Goal: Register for event/course

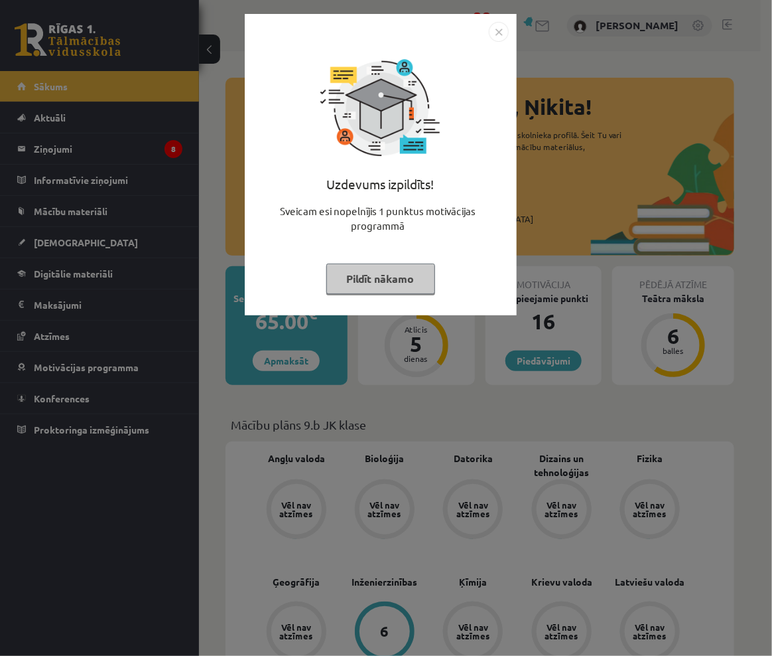
click at [498, 34] on img "Close" at bounding box center [499, 32] width 20 height 20
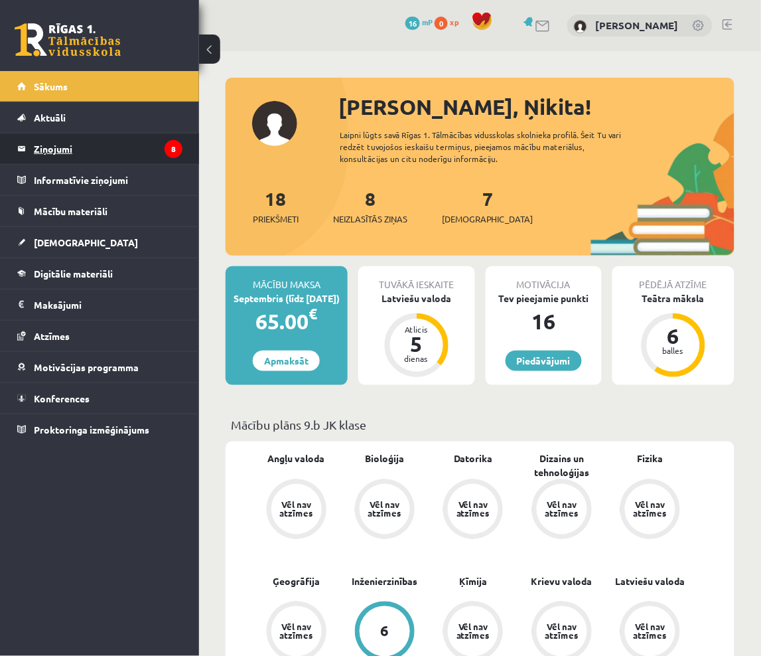
click at [126, 147] on legend "Ziņojumi 8" at bounding box center [108, 148] width 149 height 31
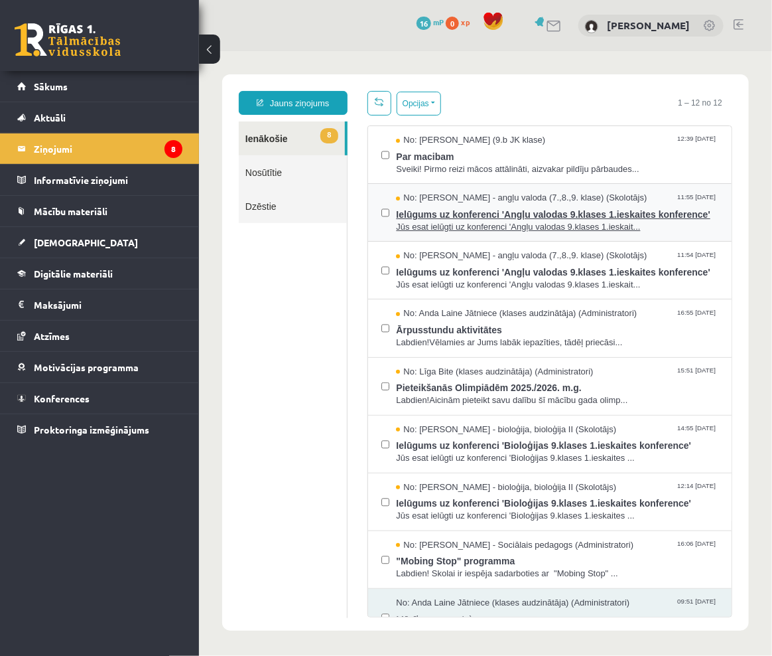
click at [505, 220] on span "Ielūgums uz konferenci 'Angļu valodas 9.klases 1.ieskaites konference'" at bounding box center [557, 212] width 323 height 17
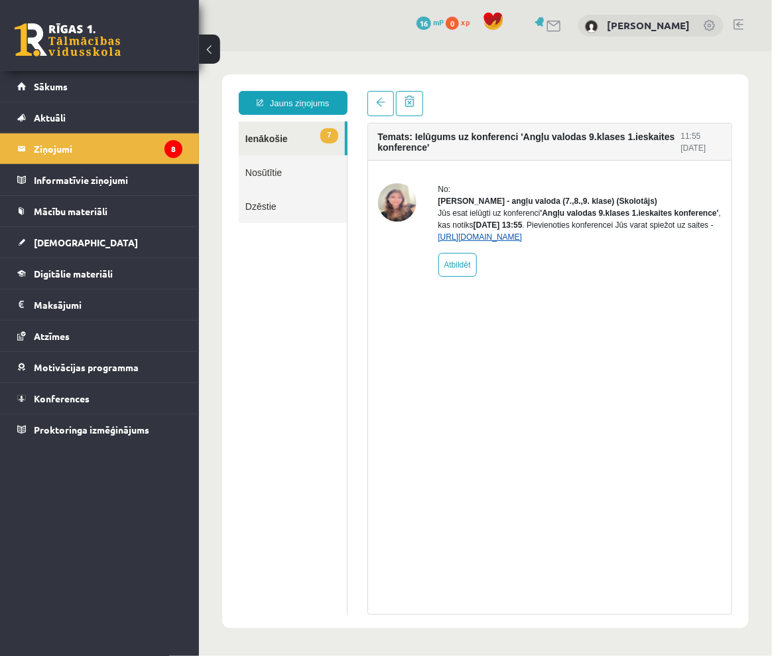
click at [480, 241] on link "[URL][DOMAIN_NAME]" at bounding box center [480, 236] width 84 height 9
click at [115, 397] on link "Konferences" at bounding box center [99, 398] width 165 height 31
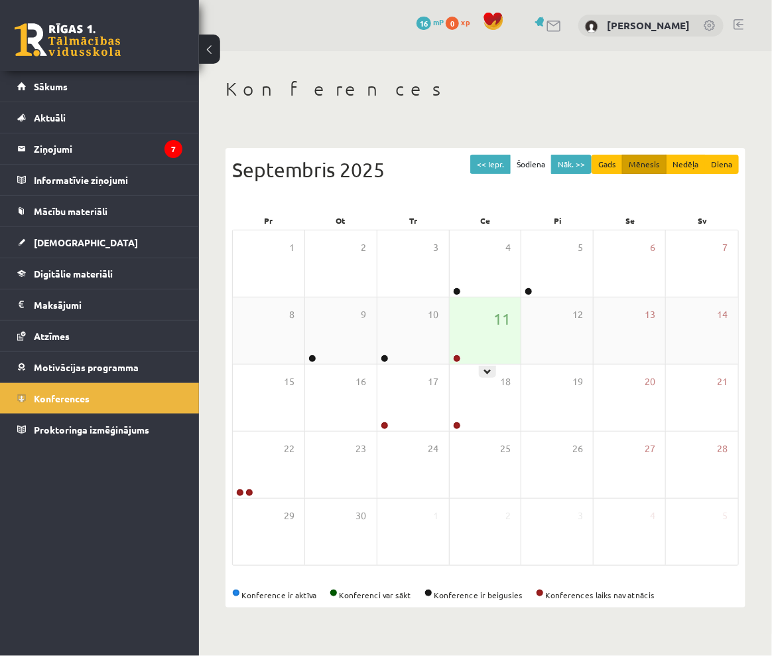
click at [473, 344] on div "11" at bounding box center [486, 330] width 72 height 66
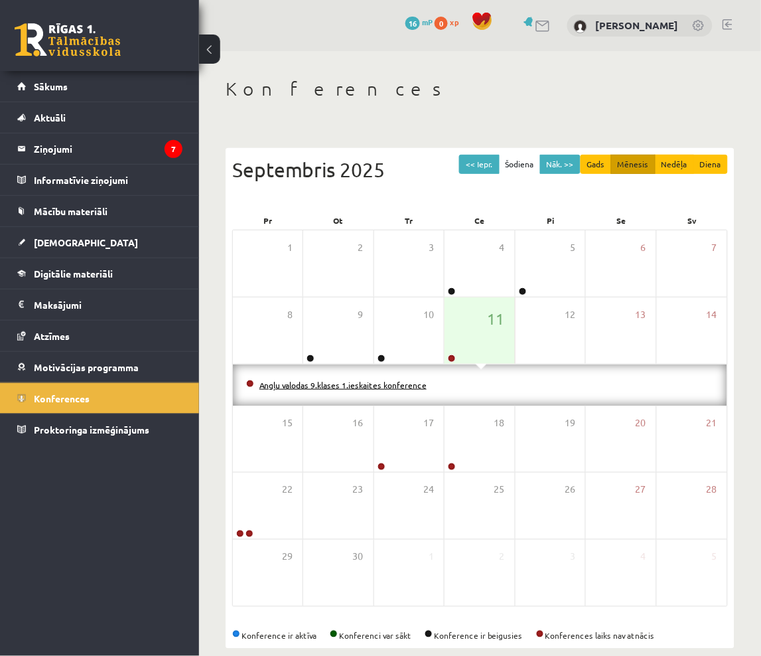
click at [340, 386] on link "Angļu valodas 9.klases 1.ieskaites konference" at bounding box center [342, 385] width 167 height 11
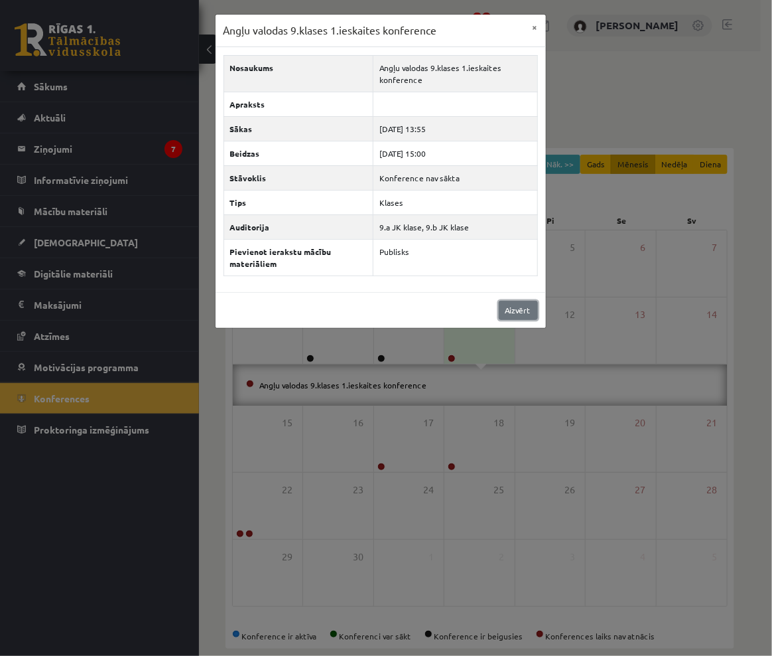
click at [512, 307] on link "Aizvērt" at bounding box center [518, 310] width 39 height 19
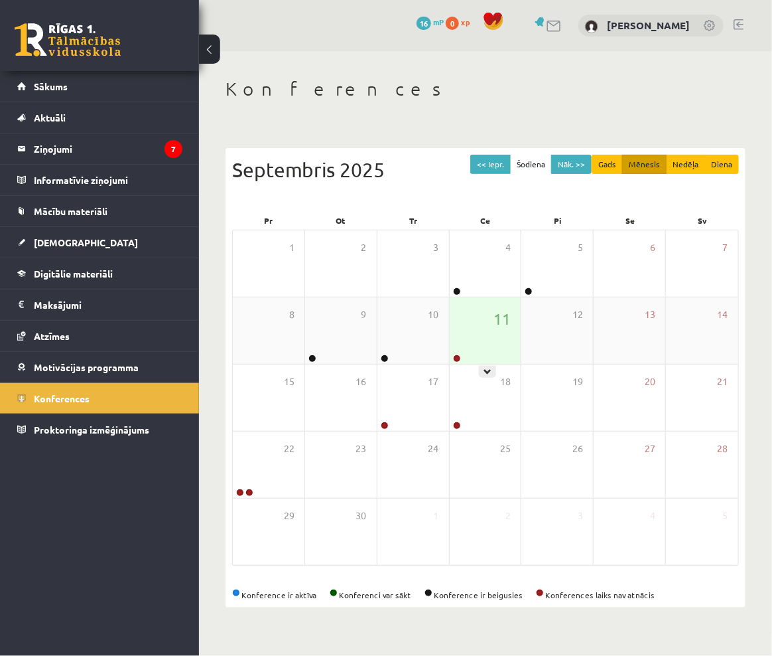
click at [493, 335] on div "11" at bounding box center [486, 330] width 72 height 66
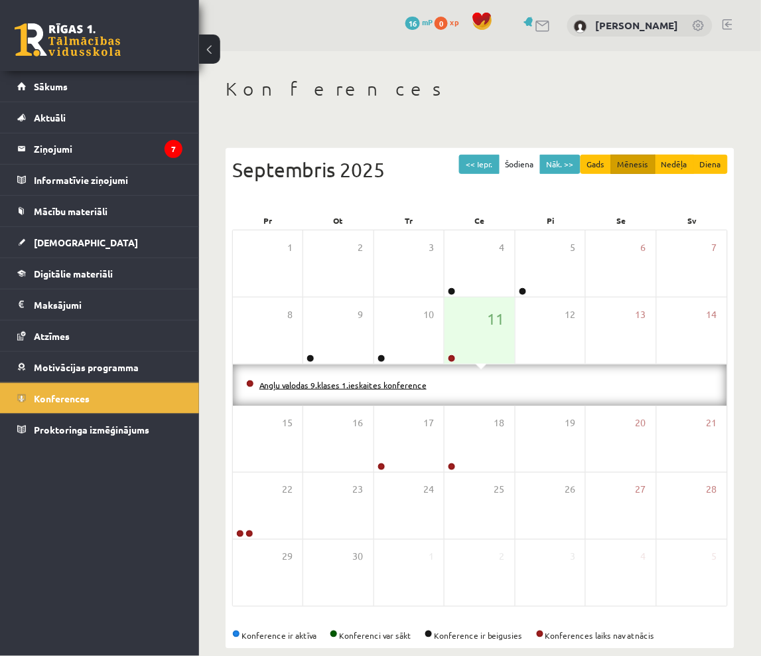
click at [392, 387] on link "Angļu valodas 9.klases 1.ieskaites konference" at bounding box center [342, 385] width 167 height 11
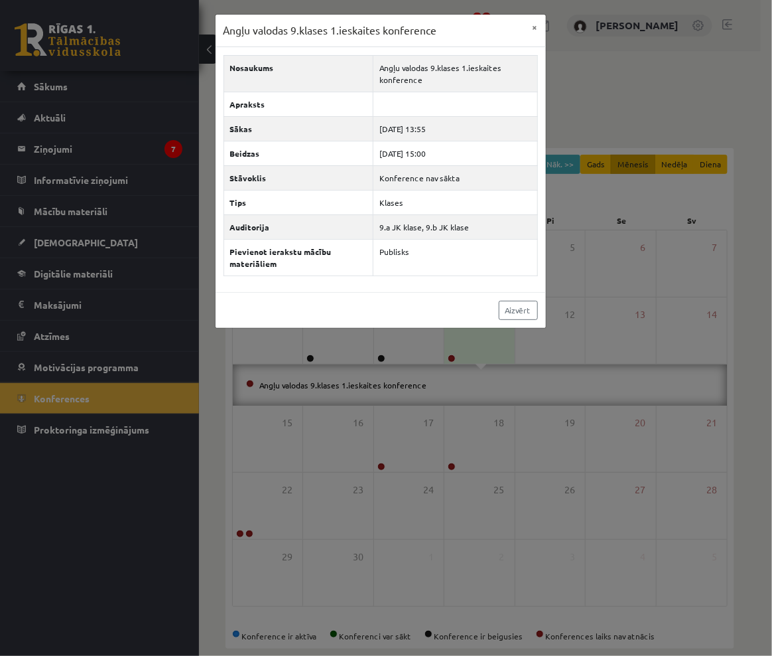
click at [646, 330] on div "Angļu valodas 9.klases 1.ieskaites konference × Nosaukums Angļu valodas 9.klase…" at bounding box center [386, 328] width 772 height 656
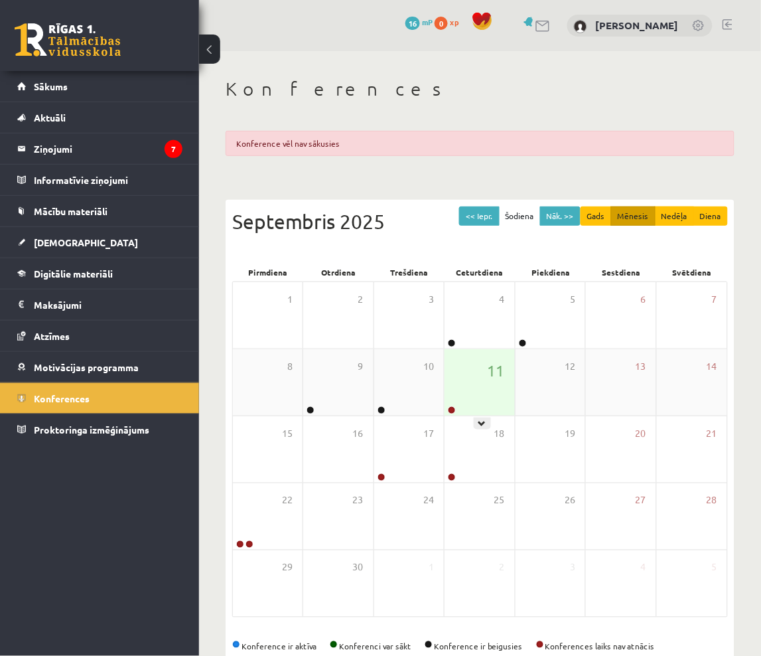
click at [473, 376] on div "11" at bounding box center [480, 382] width 70 height 66
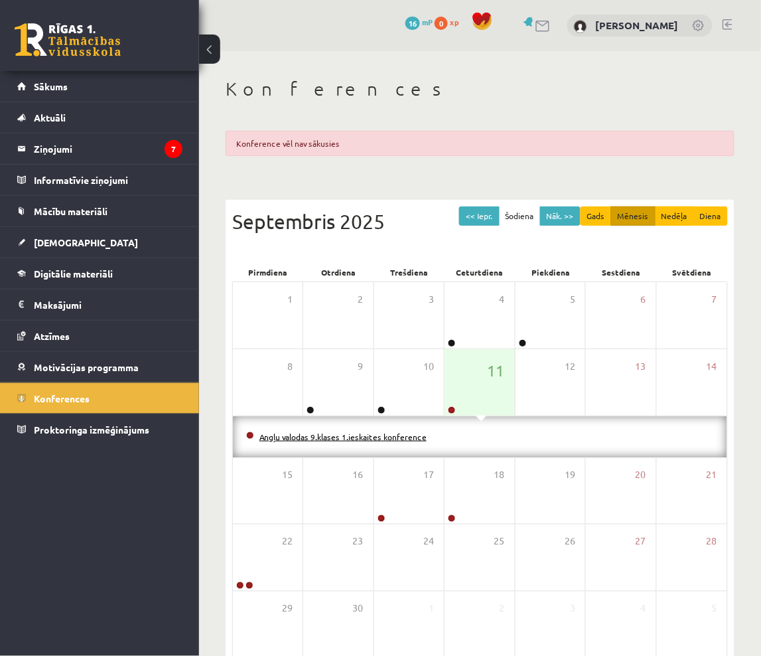
click at [325, 436] on link "Angļu valodas 9.klases 1.ieskaites konference" at bounding box center [342, 436] width 167 height 11
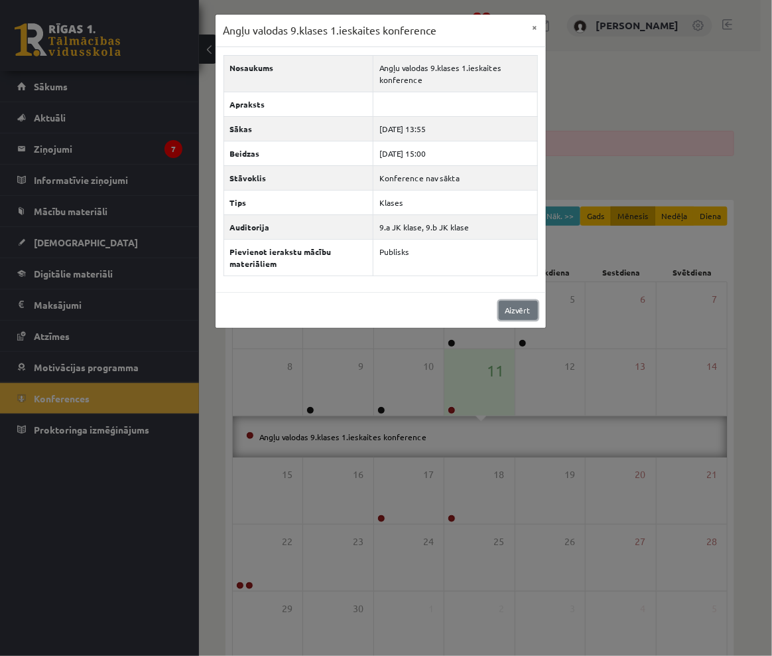
click at [514, 310] on link "Aizvērt" at bounding box center [518, 310] width 39 height 19
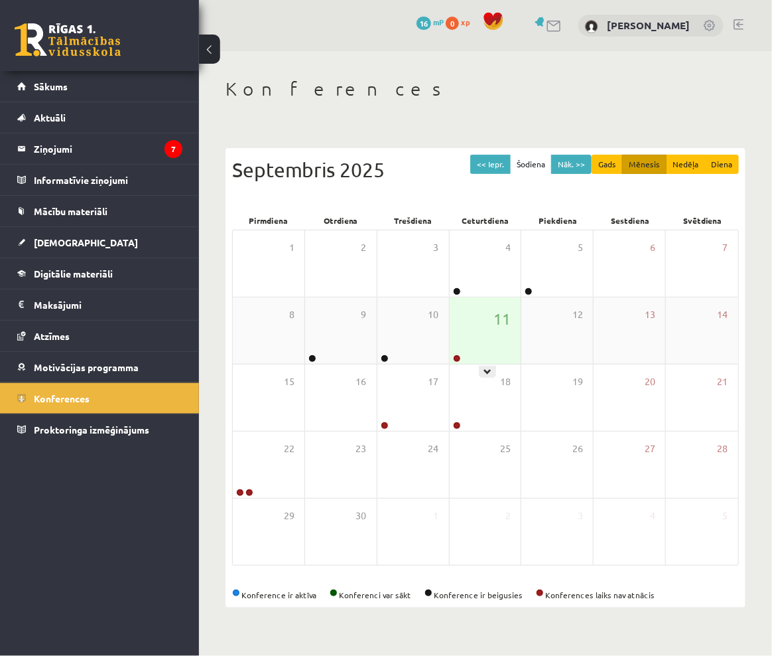
click at [473, 323] on div "11" at bounding box center [486, 330] width 72 height 66
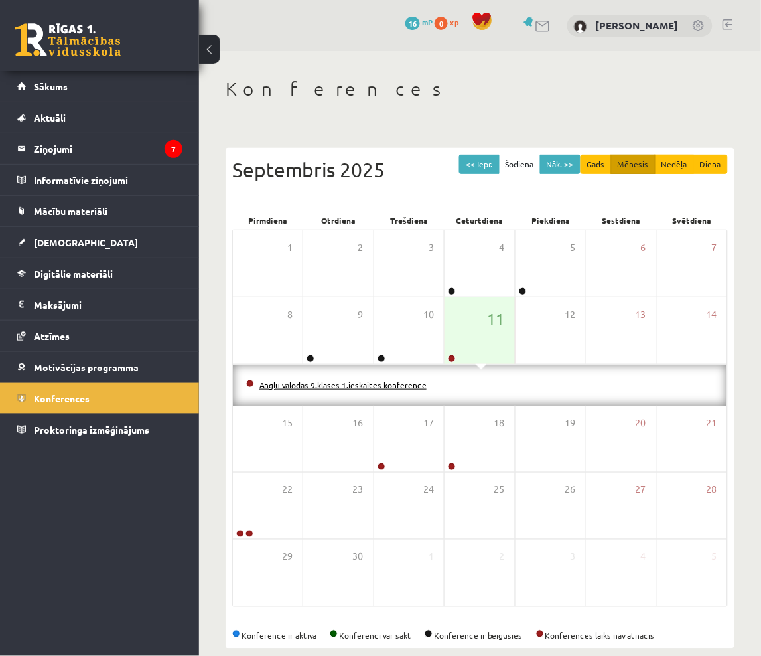
click at [382, 387] on link "Angļu valodas 9.klases 1.ieskaites konference" at bounding box center [342, 385] width 167 height 11
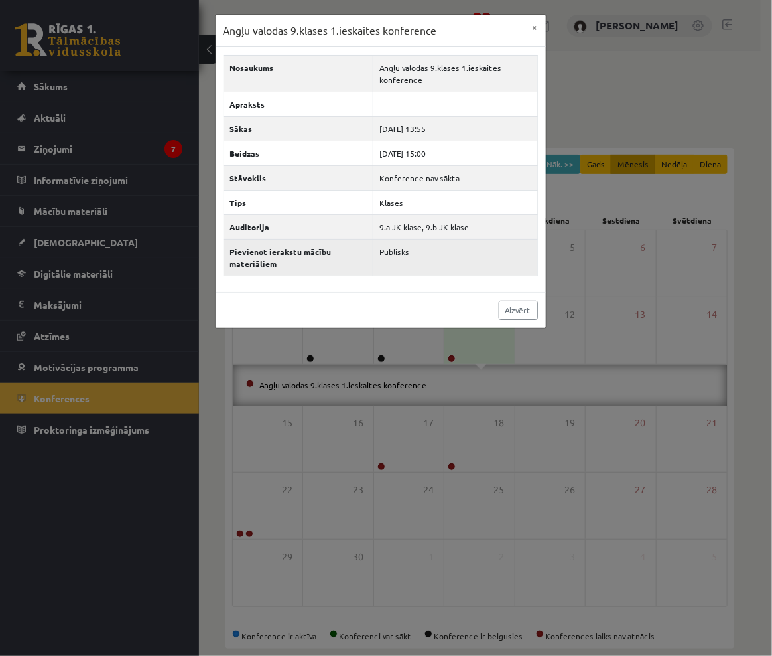
click at [403, 254] on td "Publisks" at bounding box center [456, 257] width 164 height 36
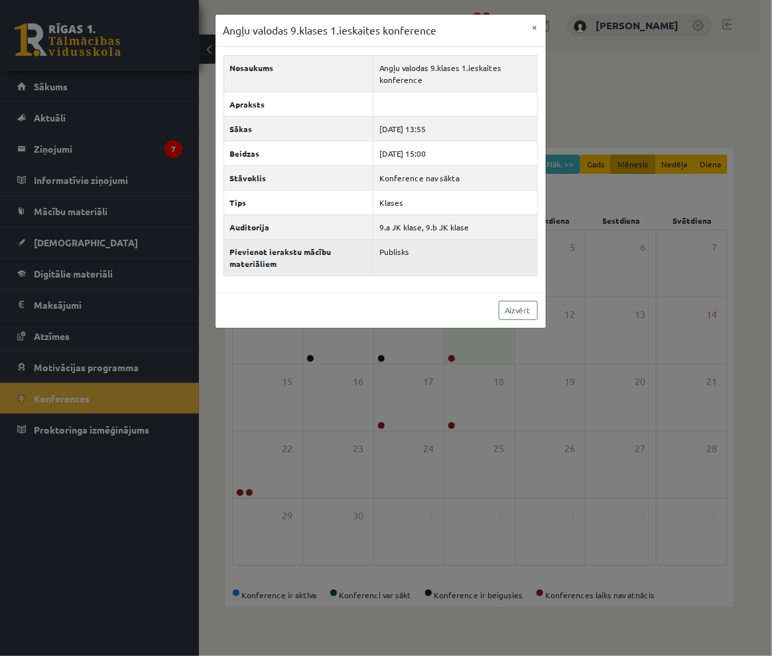
click at [307, 257] on th "Pievienot ierakstu mācību materiāliem" at bounding box center [299, 257] width 150 height 36
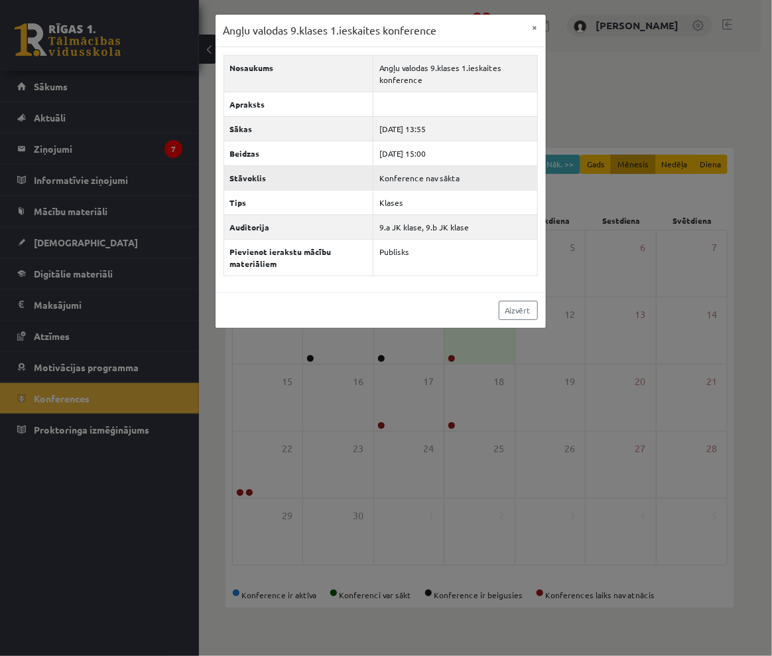
click at [328, 181] on th "Stāvoklis" at bounding box center [299, 177] width 150 height 25
drag, startPoint x: 361, startPoint y: 62, endPoint x: 388, endPoint y: 88, distance: 37.6
click at [361, 62] on th "Nosaukums" at bounding box center [299, 73] width 150 height 36
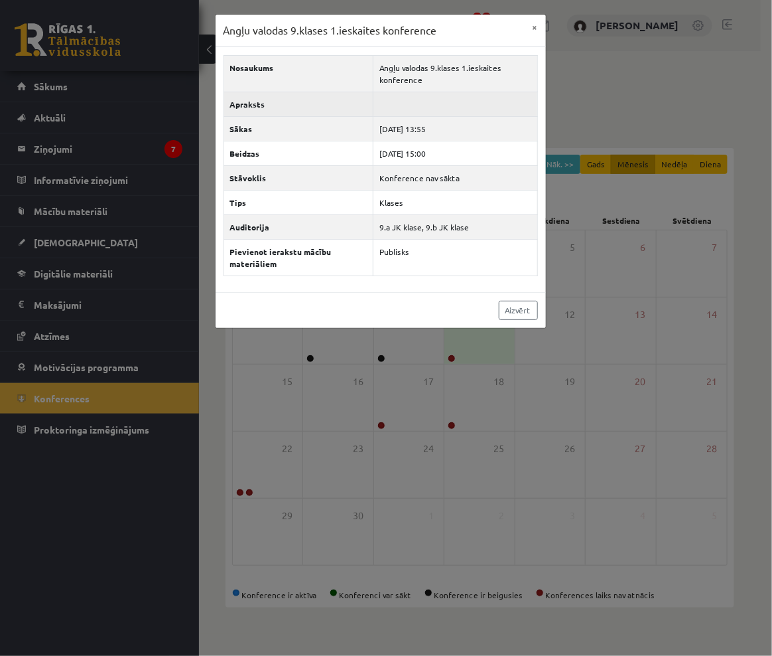
click at [394, 92] on td at bounding box center [456, 104] width 164 height 25
click at [396, 108] on td at bounding box center [456, 104] width 164 height 25
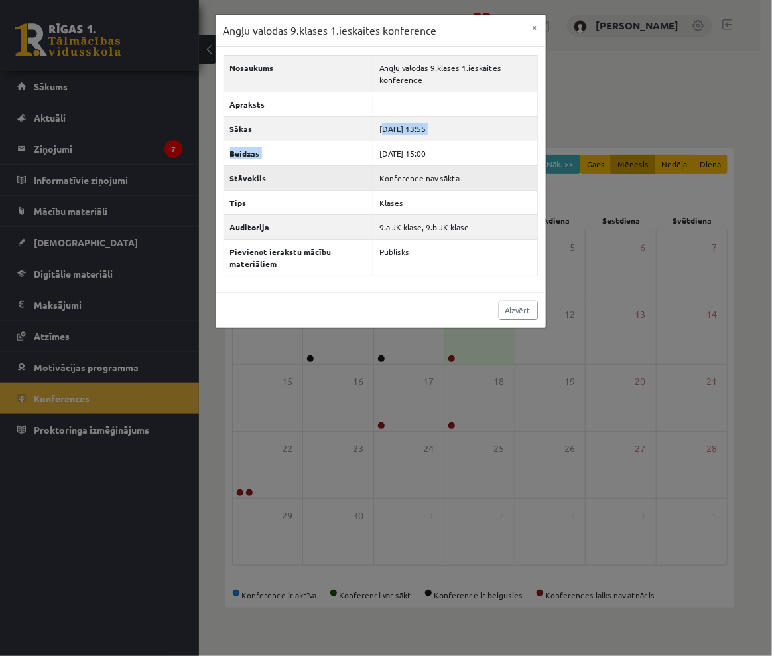
drag, startPoint x: 378, startPoint y: 127, endPoint x: 394, endPoint y: 179, distance: 54.0
click at [382, 162] on tbody "Nosaukums Angļu valodas 9.klases 1.ieskaites konference Apraksts Sākas [DATE] 1…" at bounding box center [381, 165] width 314 height 220
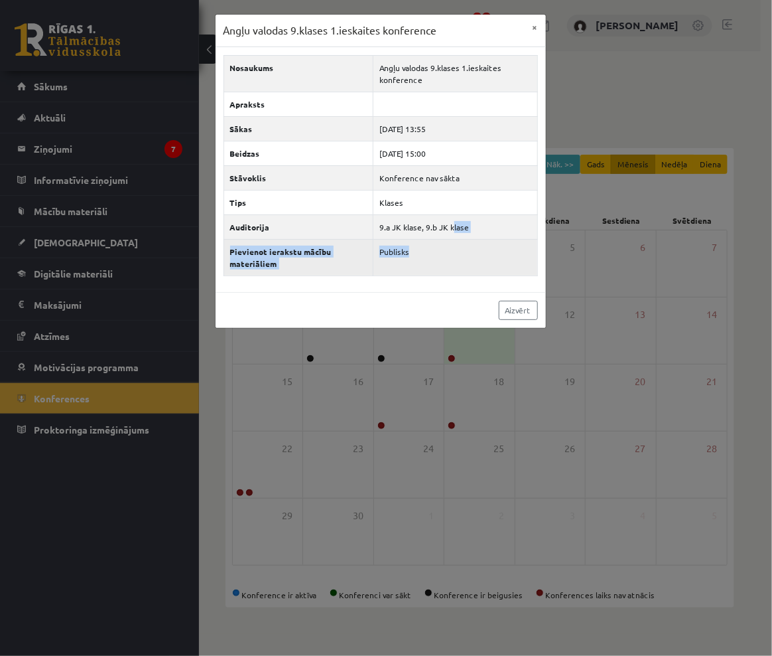
click at [449, 239] on tbody "Nosaukums Angļu valodas 9.klases 1.ieskaites konference Apraksts Sākas [DATE] 1…" at bounding box center [381, 165] width 314 height 220
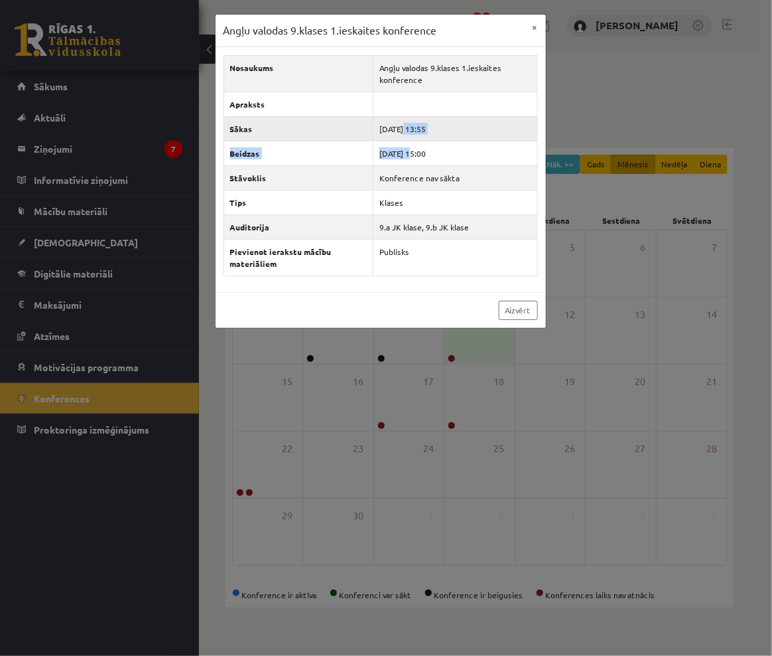
drag, startPoint x: 409, startPoint y: 142, endPoint x: 397, endPoint y: 137, distance: 13.4
click at [405, 135] on tbody "Nosaukums Angļu valodas 9.klases 1.ieskaites konference Apraksts Sākas [DATE] 1…" at bounding box center [381, 165] width 314 height 220
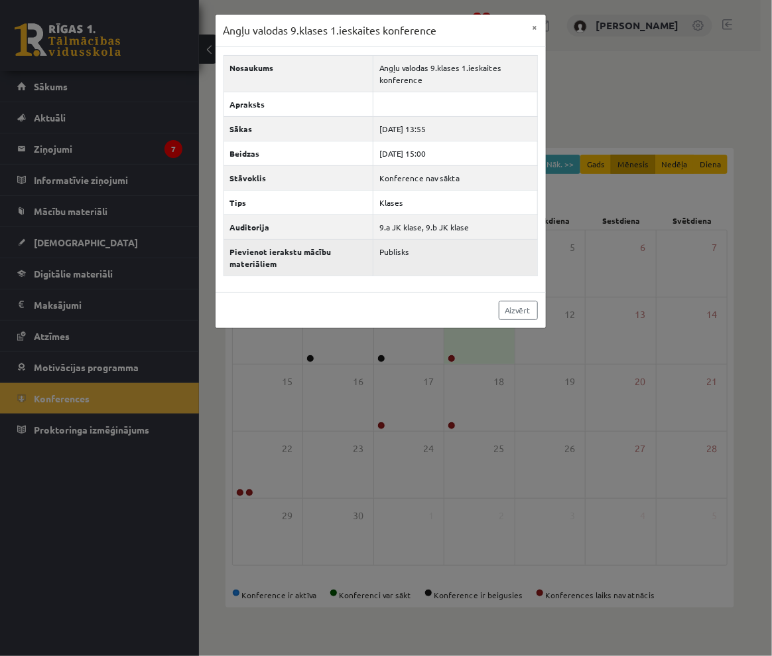
click at [435, 265] on td "Publisks" at bounding box center [456, 257] width 164 height 36
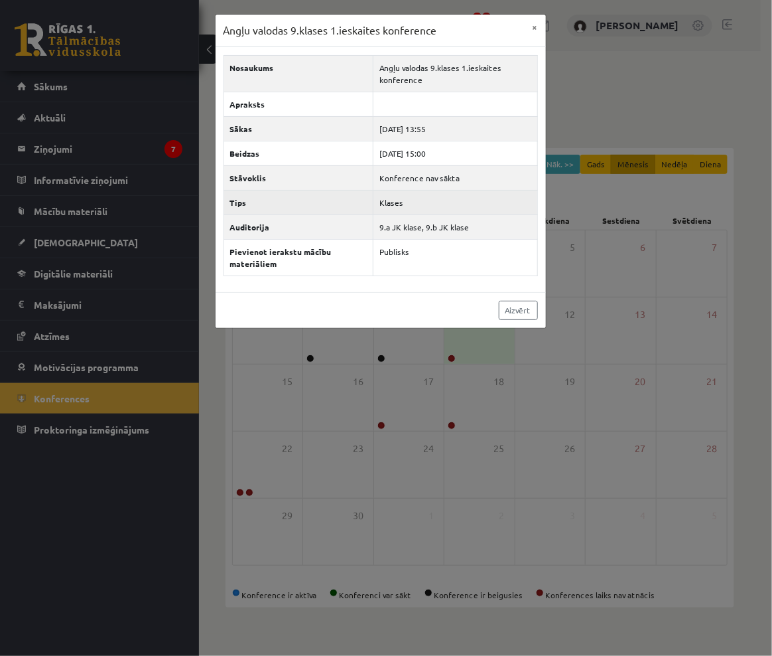
click at [425, 210] on td "Klases" at bounding box center [456, 202] width 164 height 25
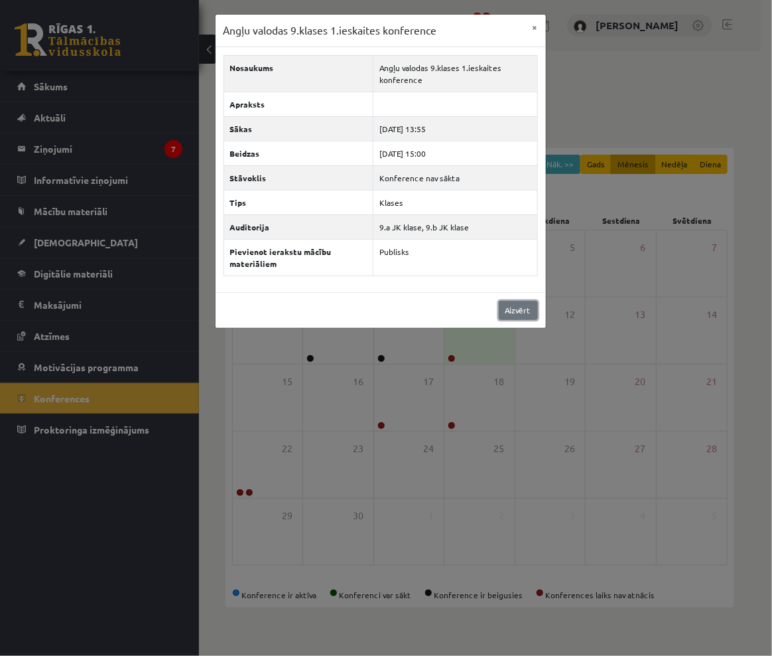
click at [522, 310] on link "Aizvērt" at bounding box center [518, 310] width 39 height 19
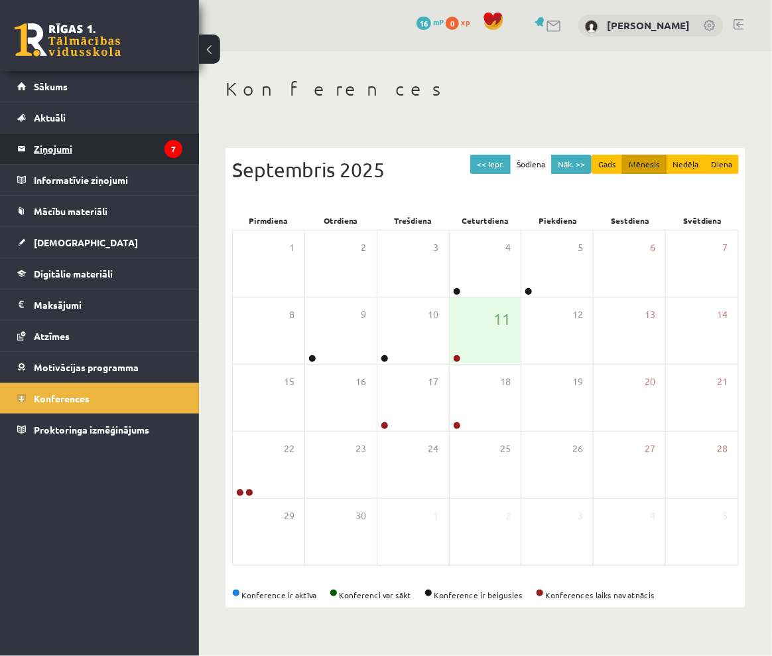
click at [90, 155] on legend "Ziņojumi 7" at bounding box center [108, 148] width 149 height 31
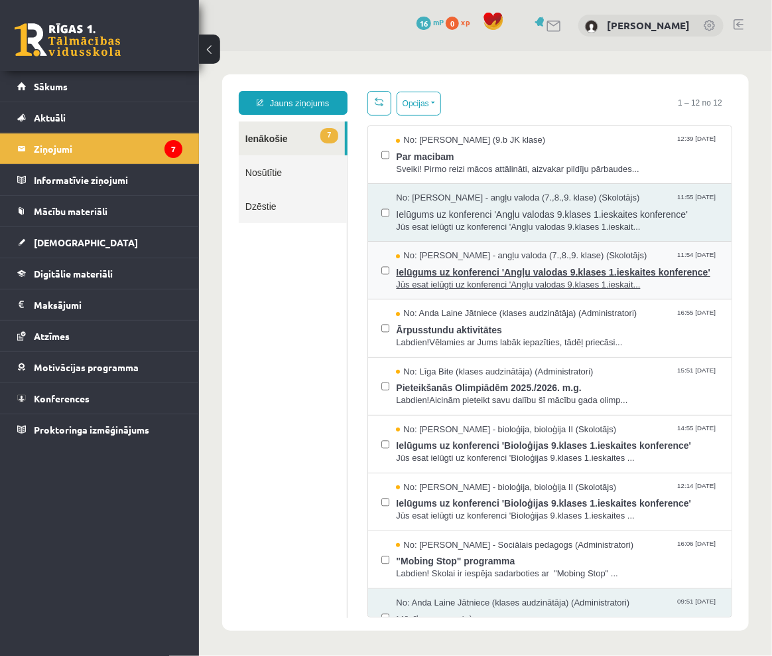
click at [433, 278] on span "Ielūgums uz konferenci 'Angļu valodas 9.klases 1.ieskaites konference'" at bounding box center [557, 269] width 323 height 17
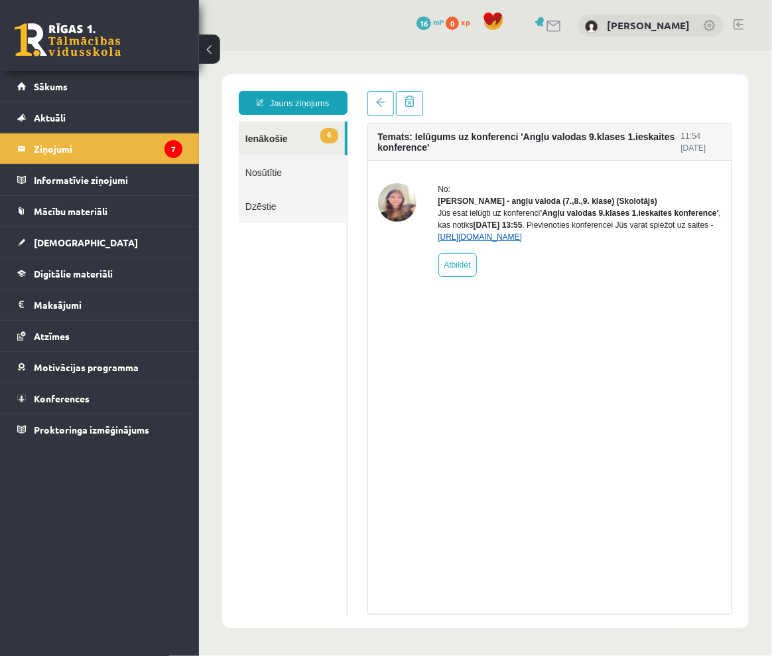
click at [504, 241] on link "[URL][DOMAIN_NAME]" at bounding box center [480, 236] width 84 height 9
click at [521, 241] on link "[URL][DOMAIN_NAME]" at bounding box center [480, 236] width 84 height 9
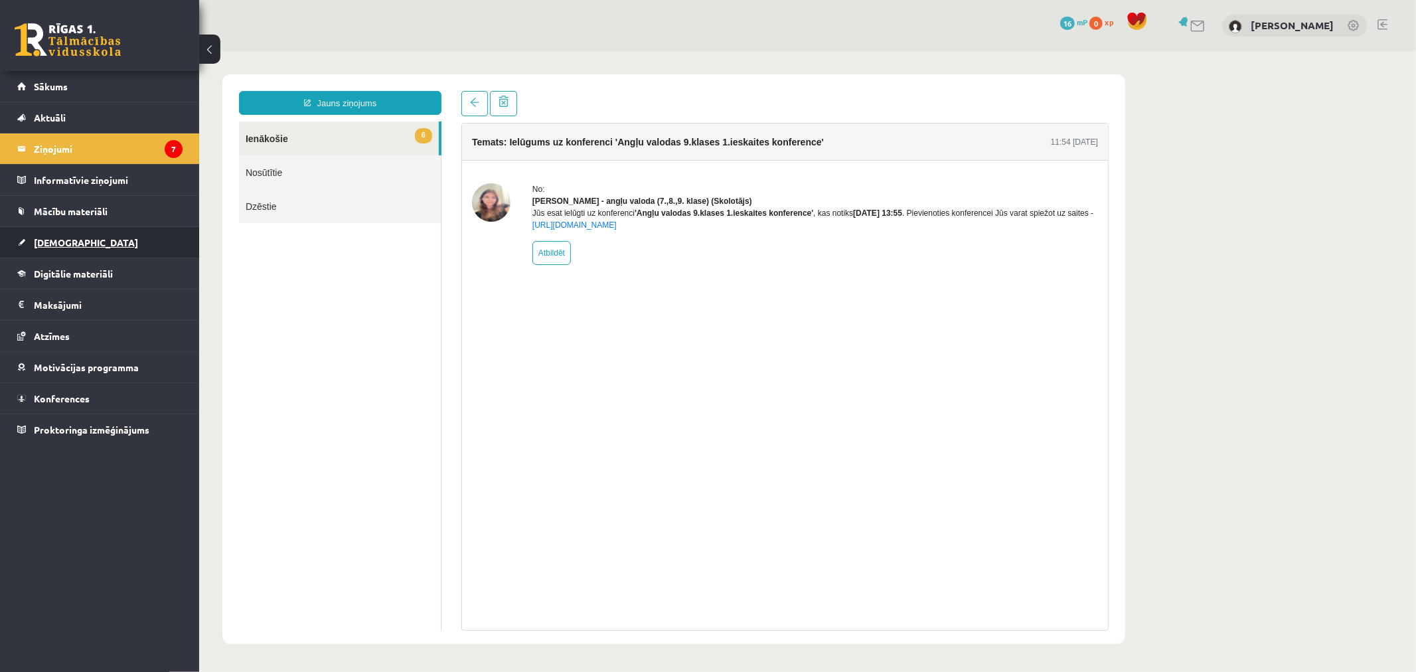
click at [71, 240] on span "[DEMOGRAPHIC_DATA]" at bounding box center [86, 242] width 104 height 12
